Goal: Book appointment/travel/reservation

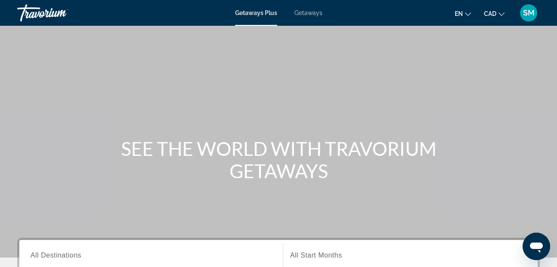
click at [308, 15] on span "Getaways" at bounding box center [308, 12] width 28 height 7
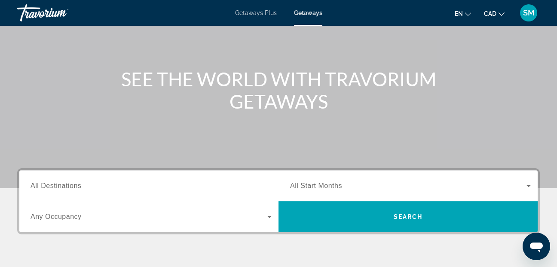
scroll to position [86, 0]
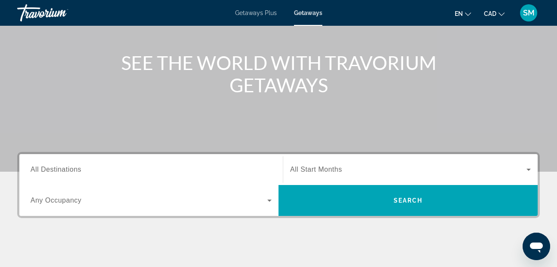
click at [42, 169] on span "All Destinations" at bounding box center [56, 169] width 51 height 7
click at [42, 169] on input "Destination All Destinations" at bounding box center [151, 170] width 241 height 10
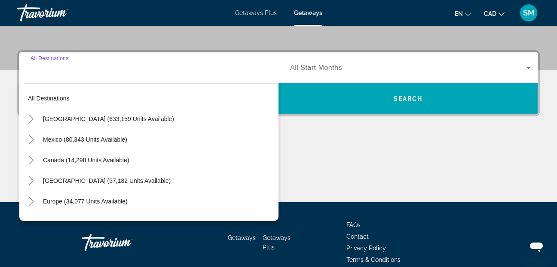
scroll to position [210, 0]
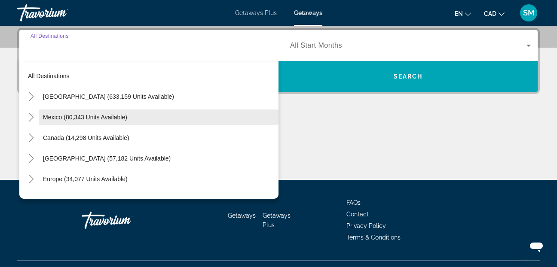
click at [54, 114] on span "Mexico (80,343 units available)" at bounding box center [85, 117] width 84 height 7
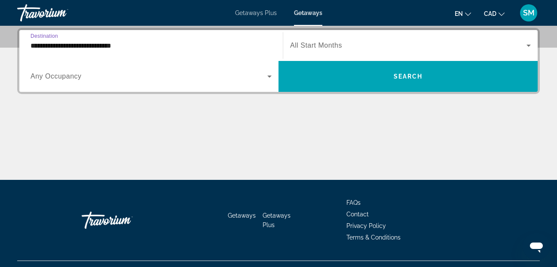
click at [31, 45] on input "**********" at bounding box center [151, 46] width 241 height 10
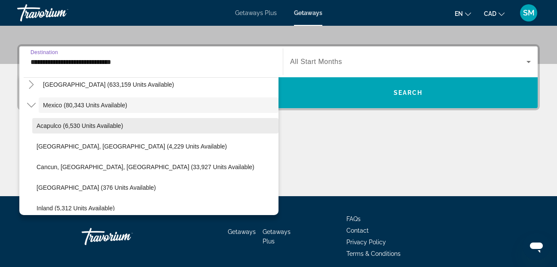
scroll to position [43, 0]
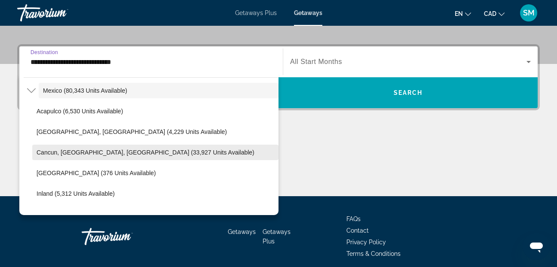
click at [67, 149] on span "Cancun, [GEOGRAPHIC_DATA], [GEOGRAPHIC_DATA] (33,927 units available)" at bounding box center [146, 152] width 218 height 7
type input "**********"
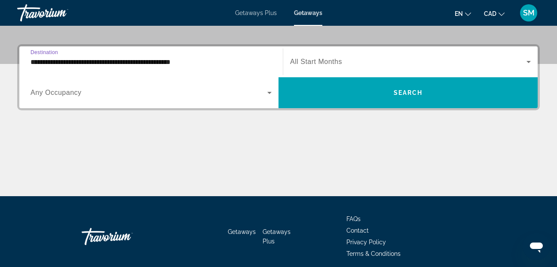
scroll to position [210, 0]
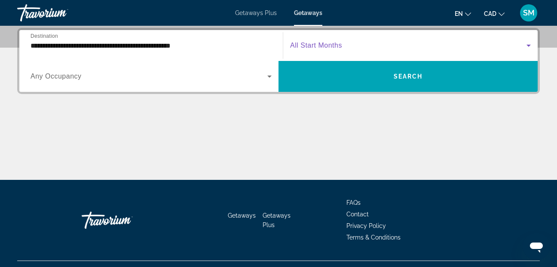
click at [530, 44] on icon "Search widget" at bounding box center [529, 45] width 10 height 10
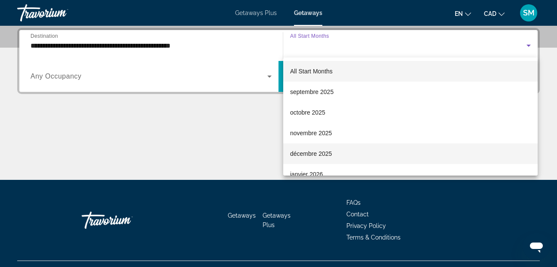
click at [318, 150] on span "décembre 2025" at bounding box center [311, 154] width 42 height 10
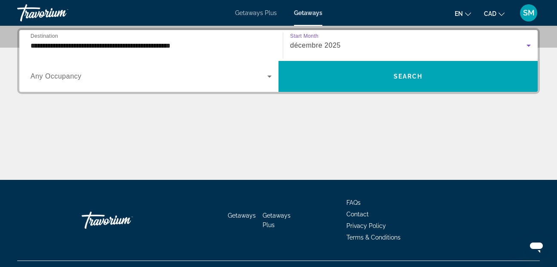
click at [270, 75] on icon "Search widget" at bounding box center [269, 76] width 10 height 10
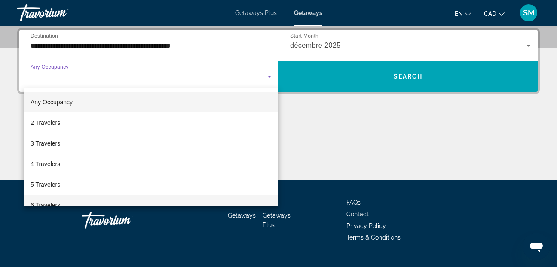
click at [45, 204] on span "6 Travelers" at bounding box center [46, 205] width 30 height 10
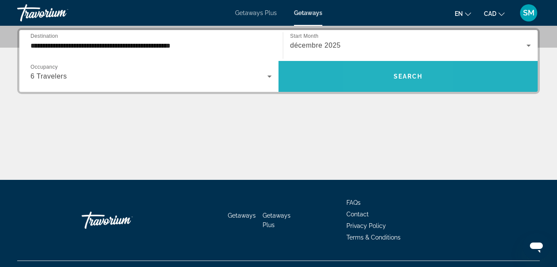
click at [387, 74] on span "Search widget" at bounding box center [408, 76] width 259 height 21
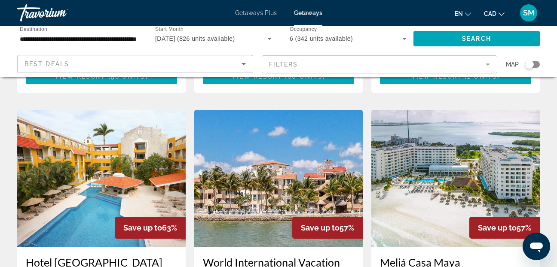
scroll to position [301, 0]
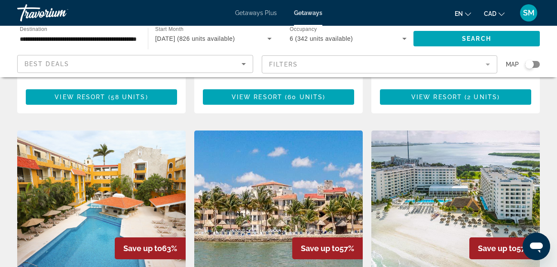
click at [426, 183] on img "Main content" at bounding box center [455, 200] width 168 height 138
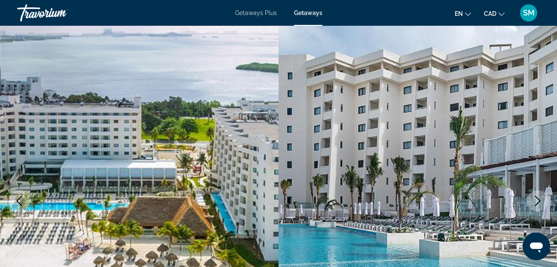
scroll to position [43, 0]
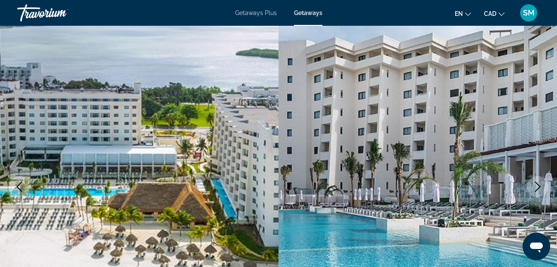
click at [538, 185] on icon "Next image" at bounding box center [538, 187] width 6 height 10
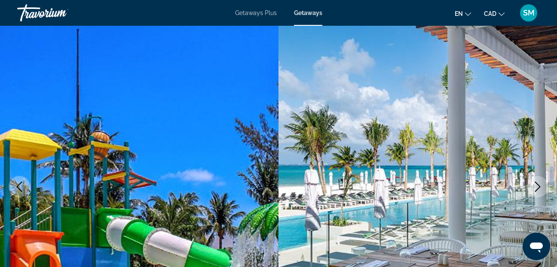
click at [538, 185] on icon "Next image" at bounding box center [538, 187] width 6 height 10
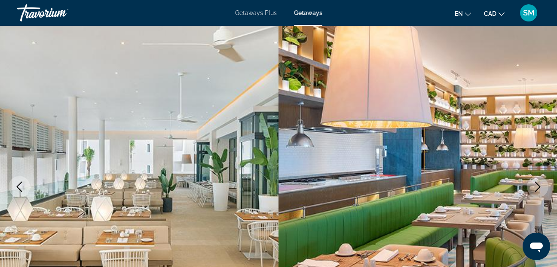
click at [538, 185] on icon "Next image" at bounding box center [538, 187] width 6 height 10
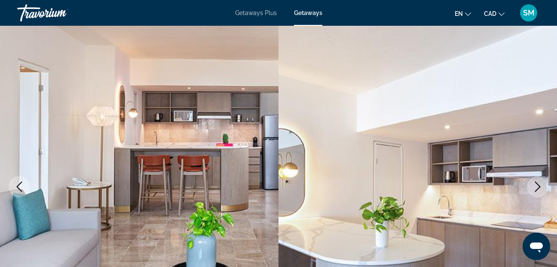
click at [538, 185] on icon "Next image" at bounding box center [538, 187] width 6 height 10
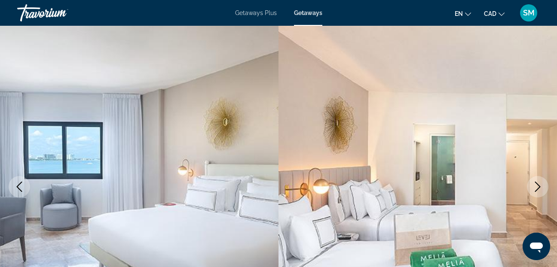
click at [538, 185] on icon "Next image" at bounding box center [538, 187] width 6 height 10
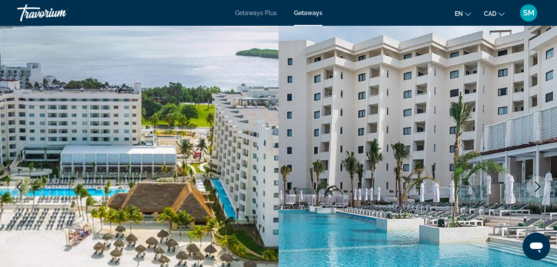
click at [538, 185] on icon "Next image" at bounding box center [538, 187] width 6 height 10
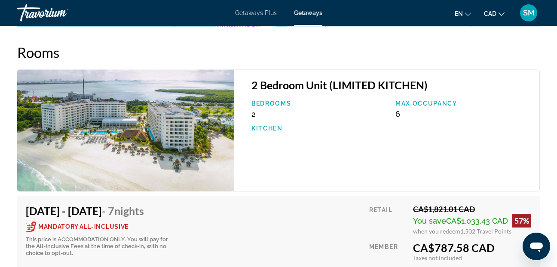
scroll to position [1547, 0]
